Goal: Information Seeking & Learning: Compare options

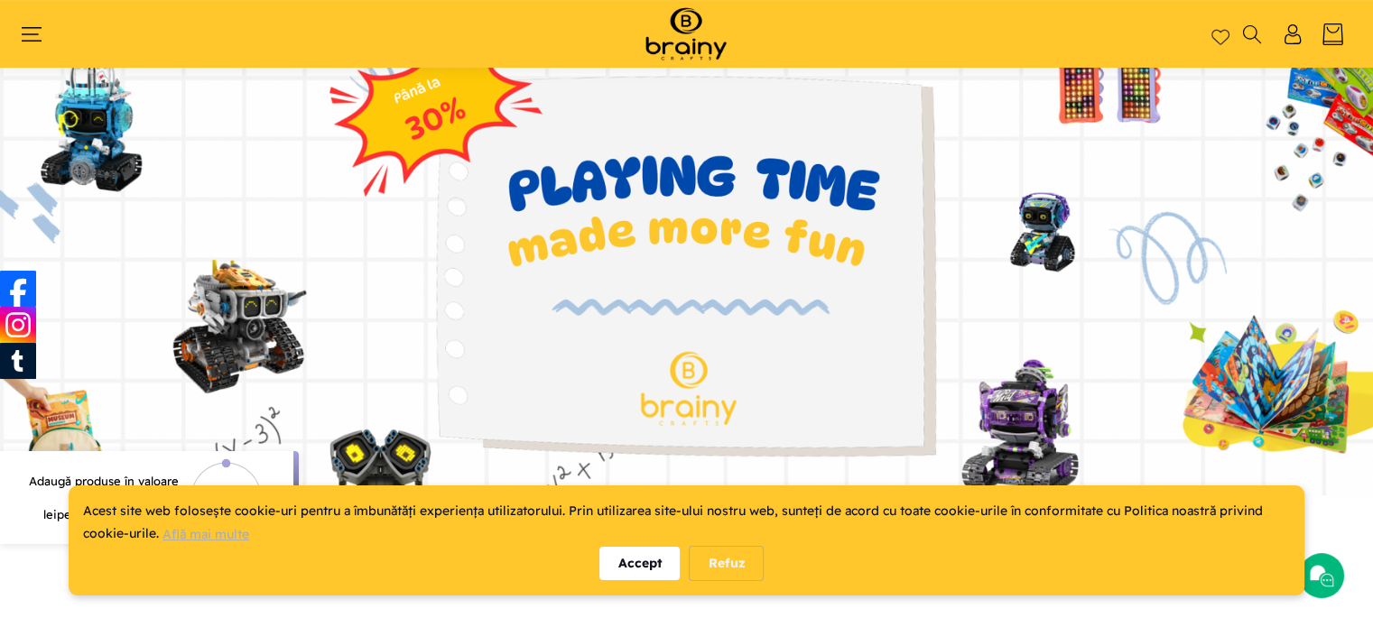
scroll to position [119, 0]
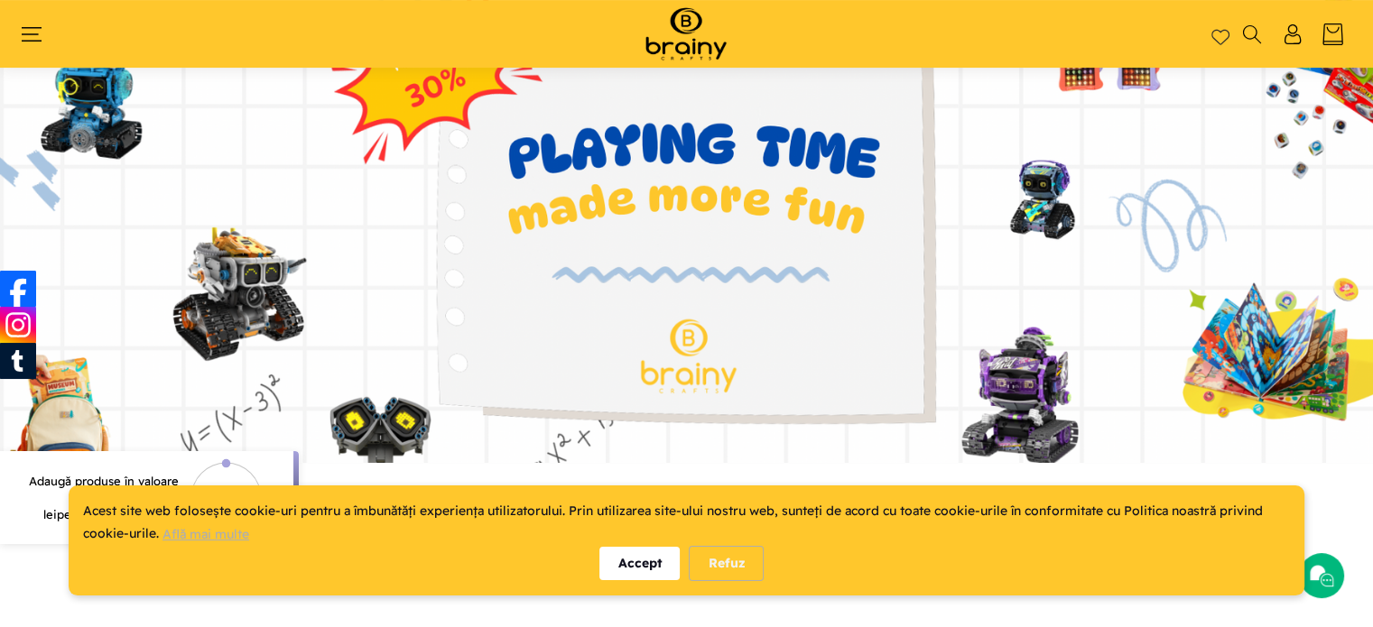
click at [617, 562] on div "Accept" at bounding box center [639, 563] width 80 height 33
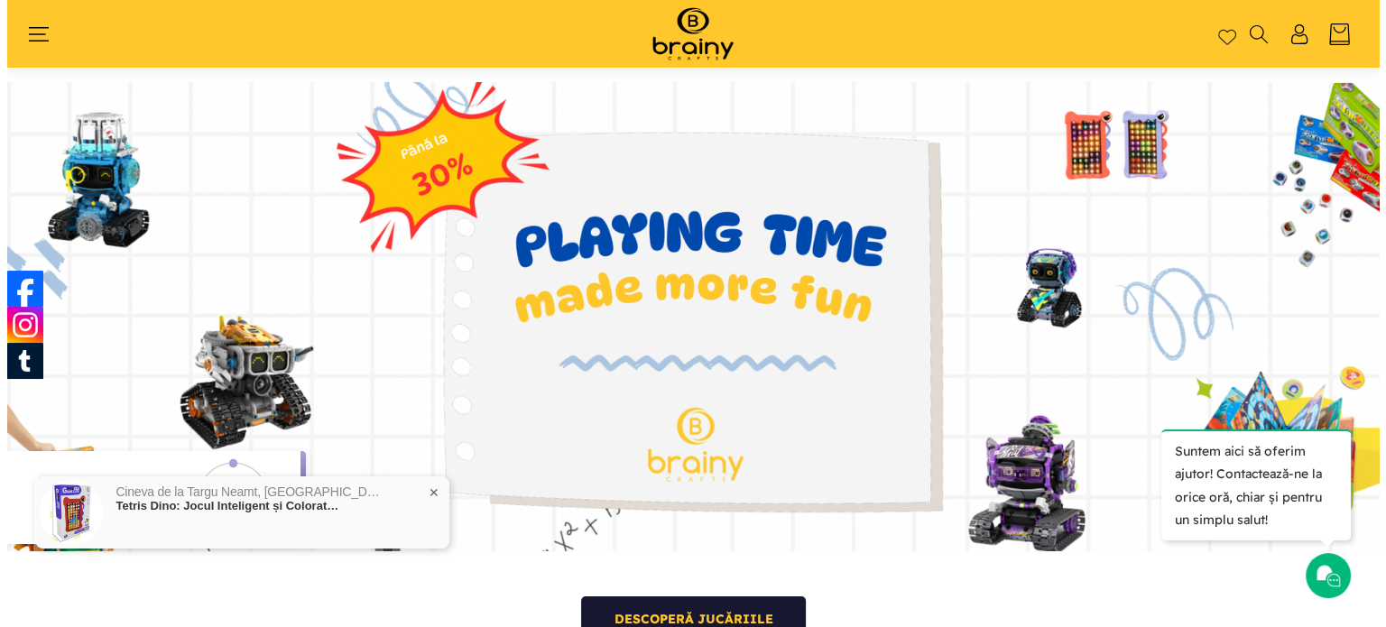
scroll to position [0, 0]
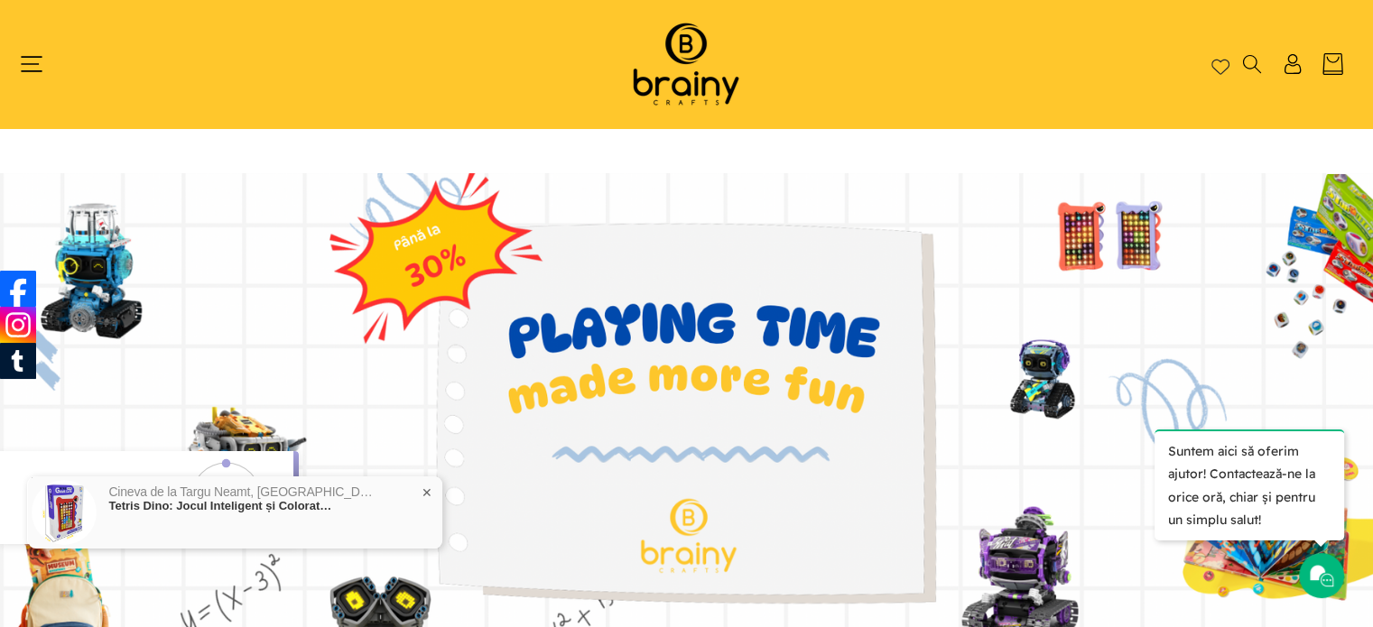
click at [29, 63] on icon "Meniu" at bounding box center [32, 64] width 22 height 14
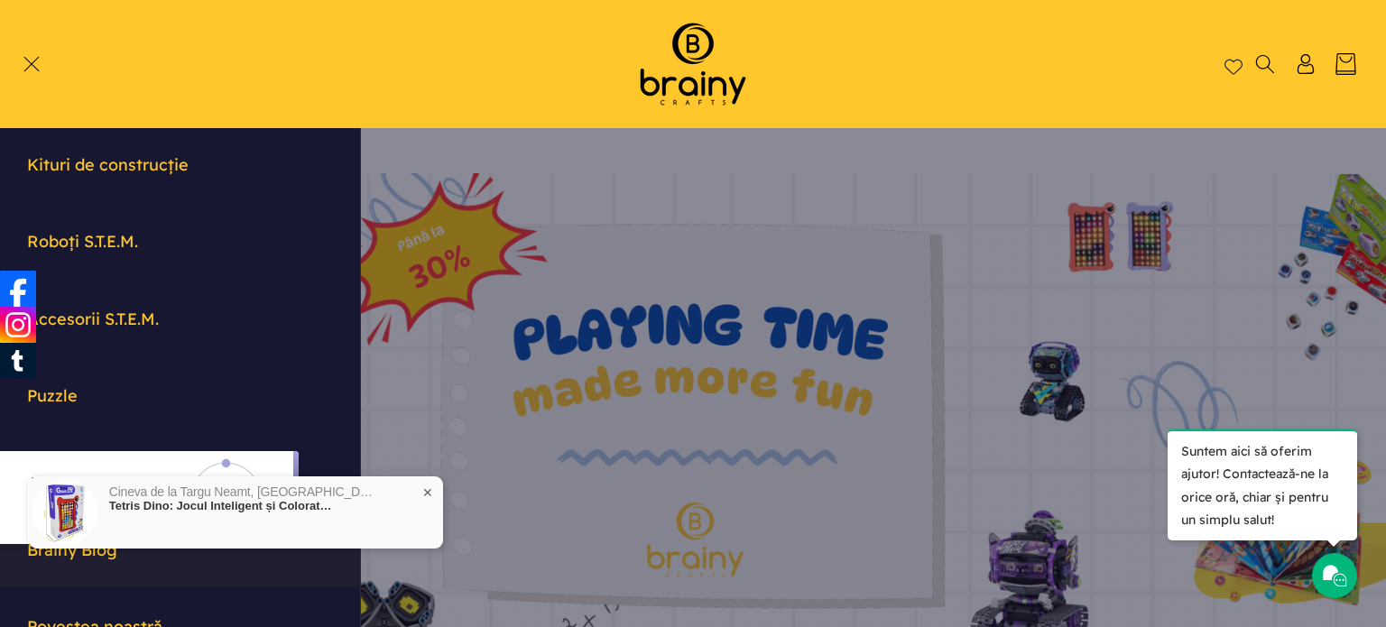
scroll to position [126, 0]
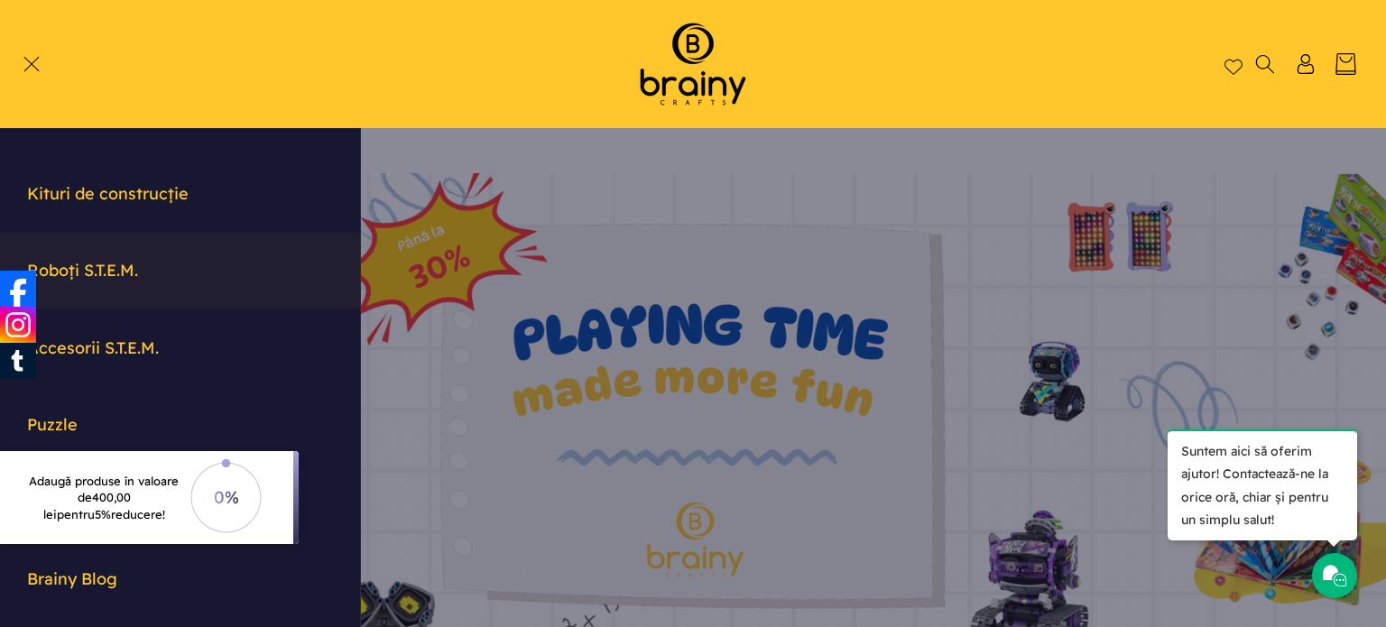
click at [136, 273] on link "Roboți S.T.E.M." at bounding box center [180, 270] width 360 height 75
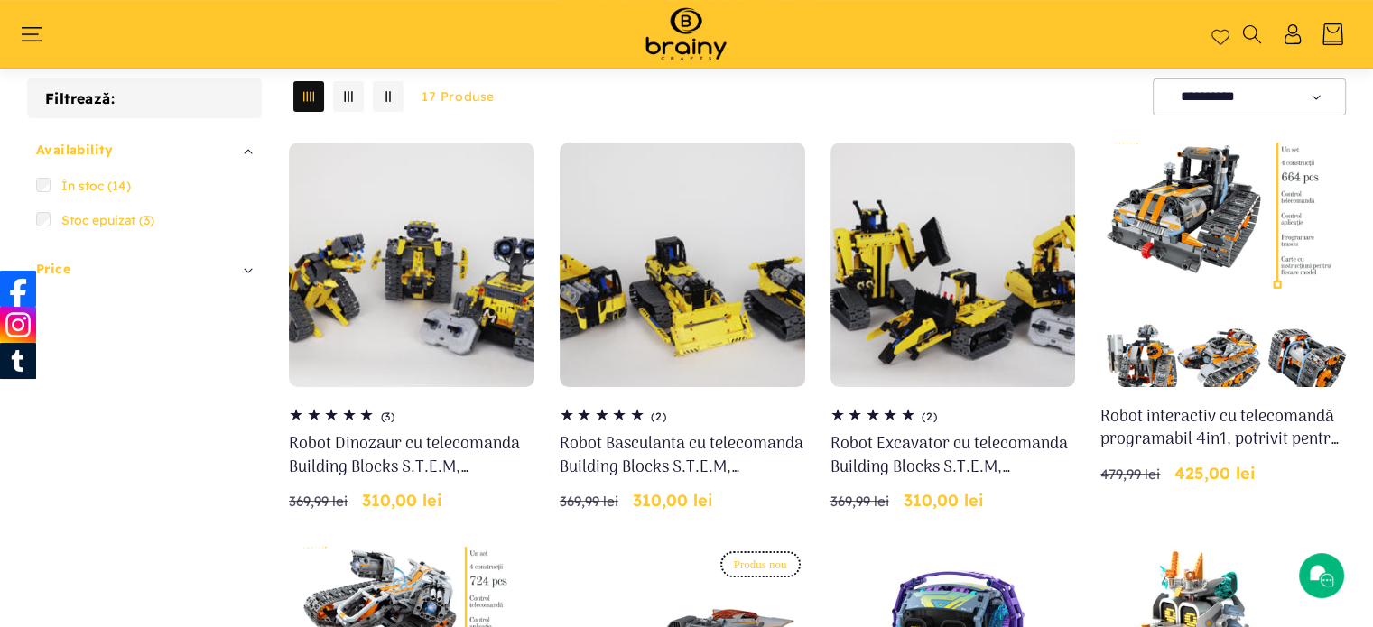
scroll to position [119, 0]
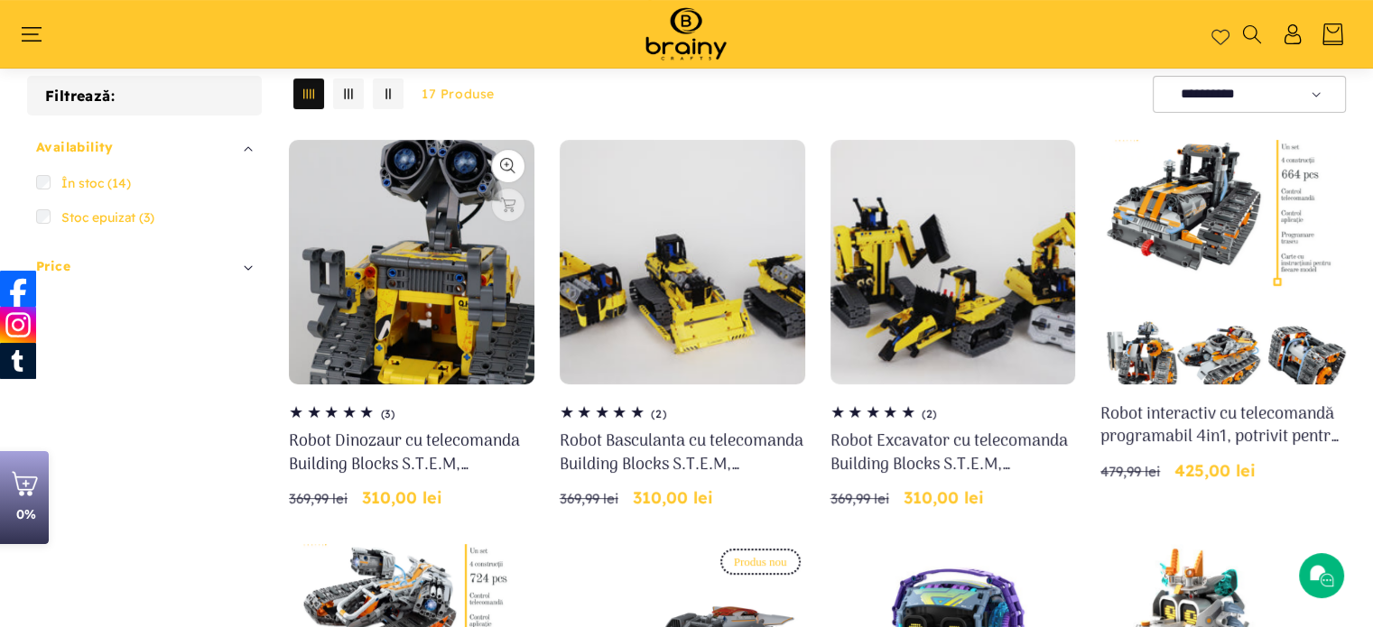
click at [498, 447] on link "Robot Dinozaur cu telecomanda Building Blocks S.T.E.M, Programabil 3 in 1, pent…" at bounding box center [411, 452] width 245 height 45
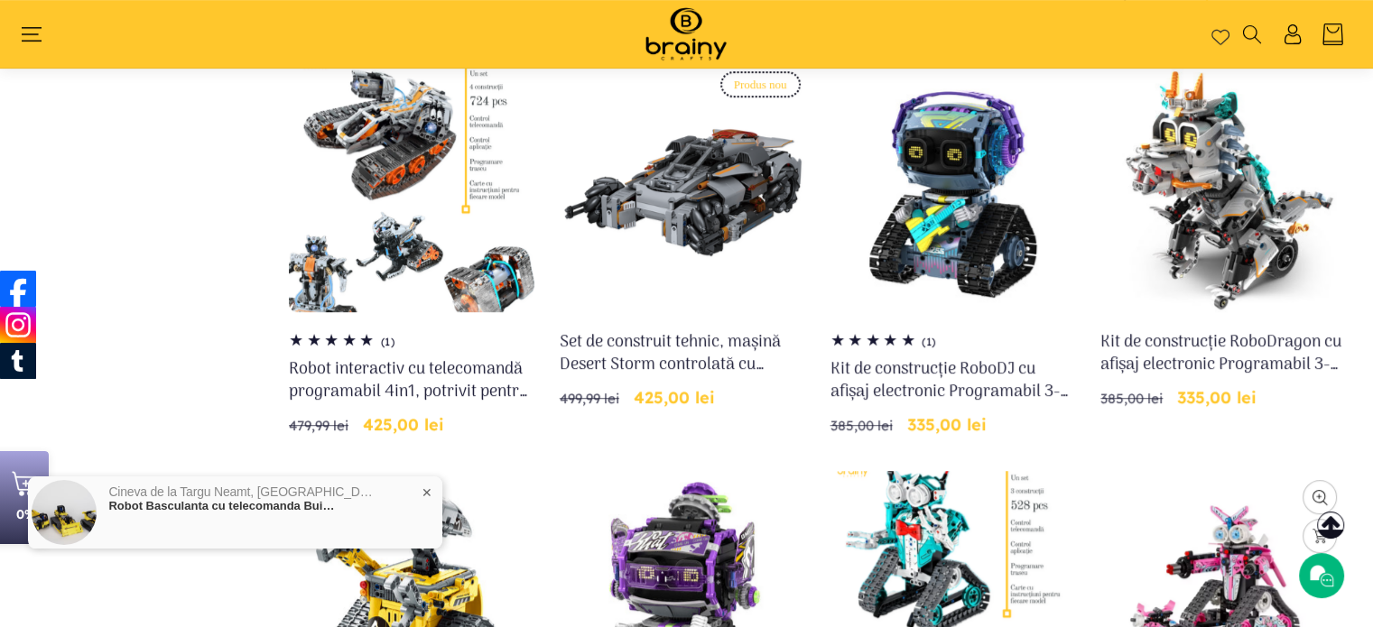
scroll to position [570, 0]
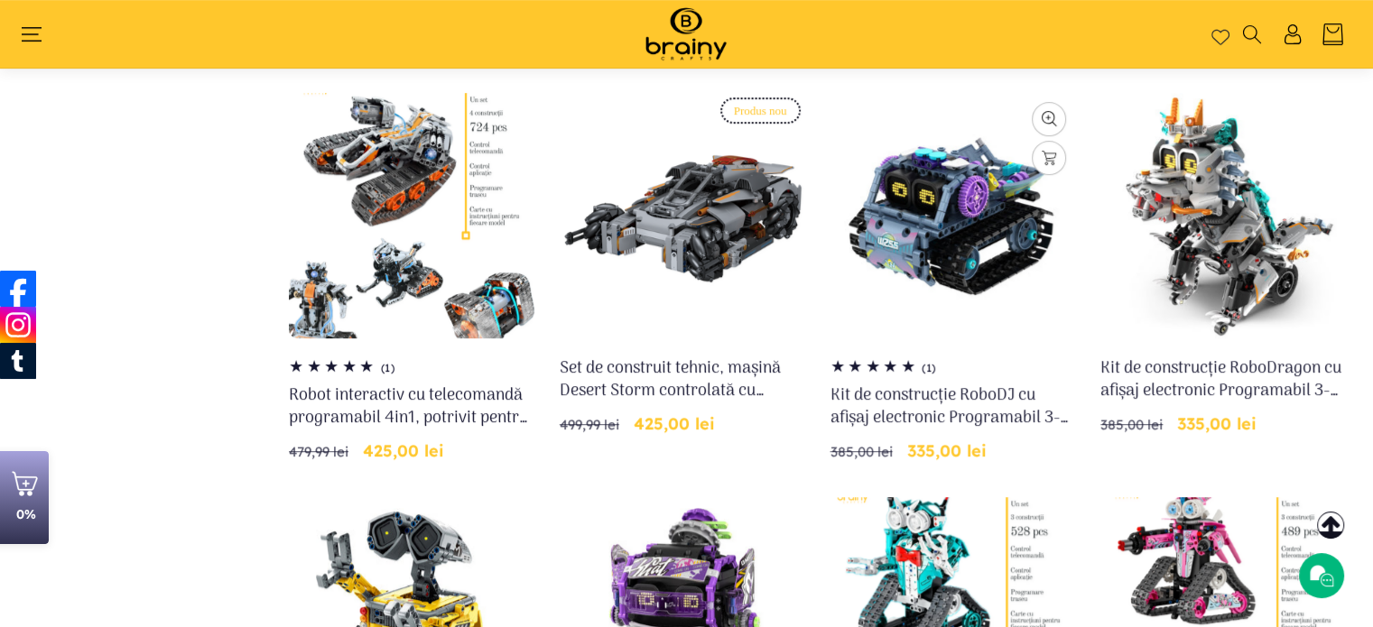
click at [963, 408] on link "Kit de construcție RoboDJ cu afișaj electronic Programabil 3-in-1 RC & App - iM…" at bounding box center [952, 406] width 245 height 45
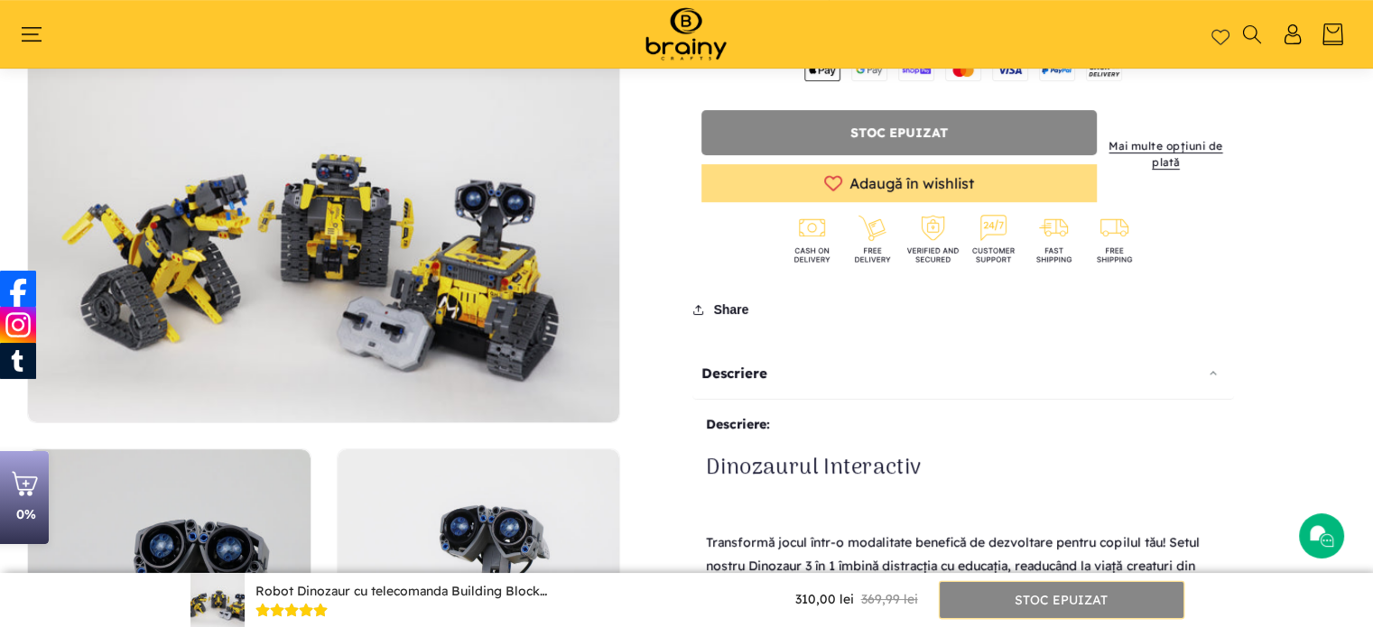
scroll to position [751, 0]
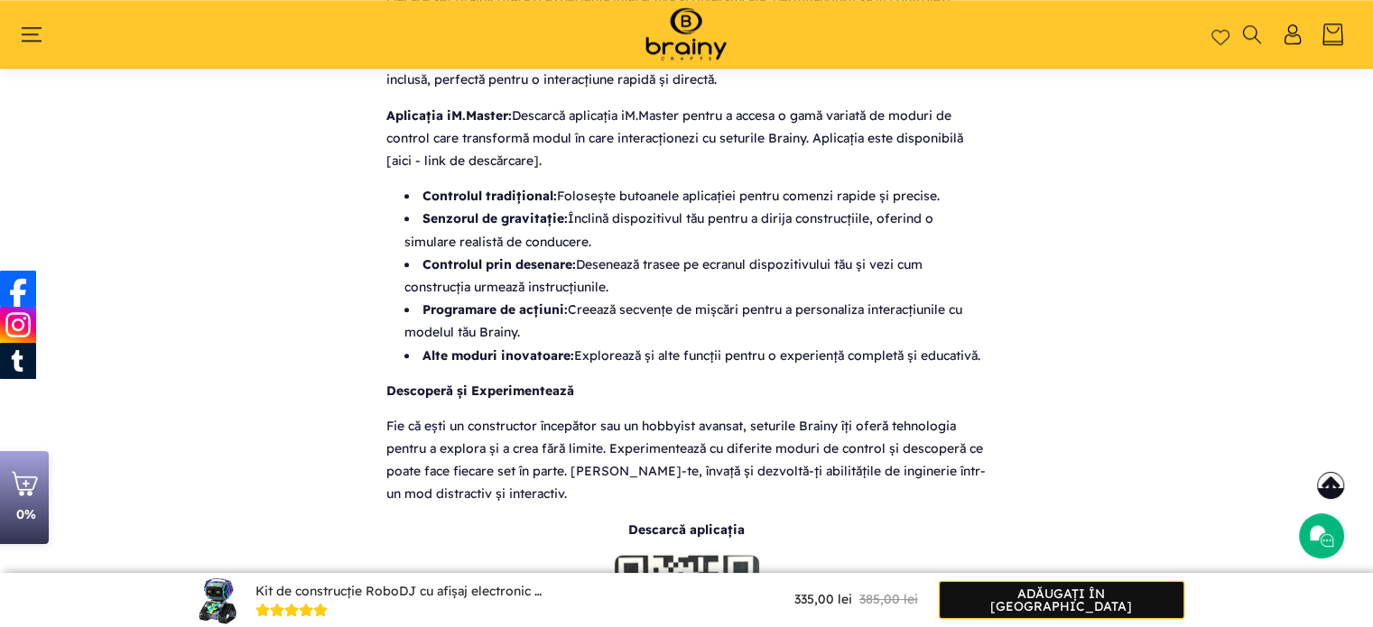
scroll to position [2195, 0]
